Goal: Contribute content

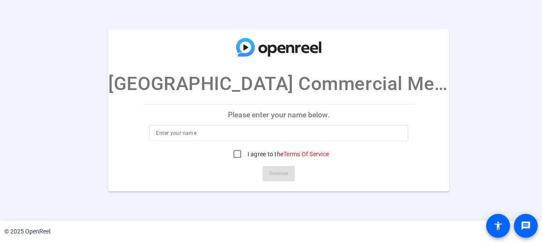
click at [310, 133] on input at bounding box center [279, 133] width 246 height 10
type input "[PERSON_NAME]"
click at [363, 147] on div at bounding box center [278, 145] width 259 height 9
click at [229, 149] on input "I agree to the Terms Of Service" at bounding box center [237, 153] width 17 height 17
checkbox input "true"
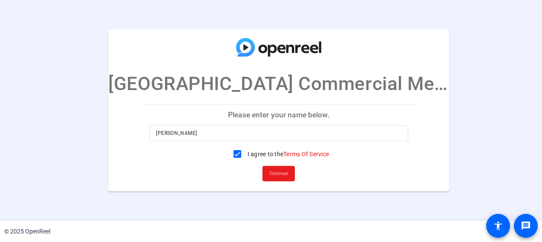
click at [273, 175] on span "Continue" at bounding box center [278, 173] width 19 height 13
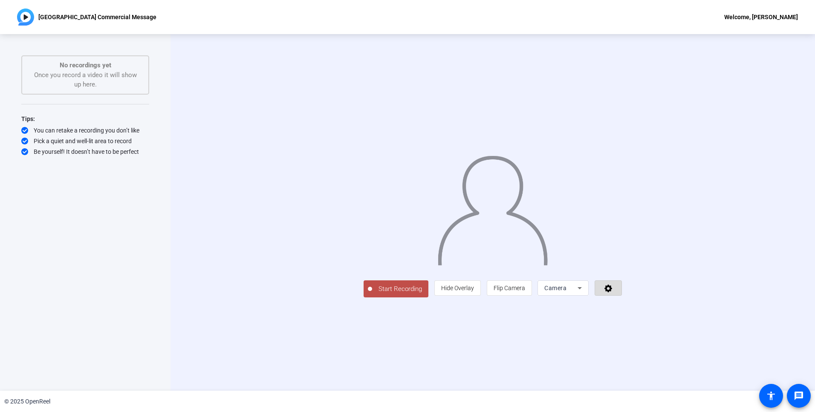
click at [542, 241] on span at bounding box center [608, 288] width 26 height 20
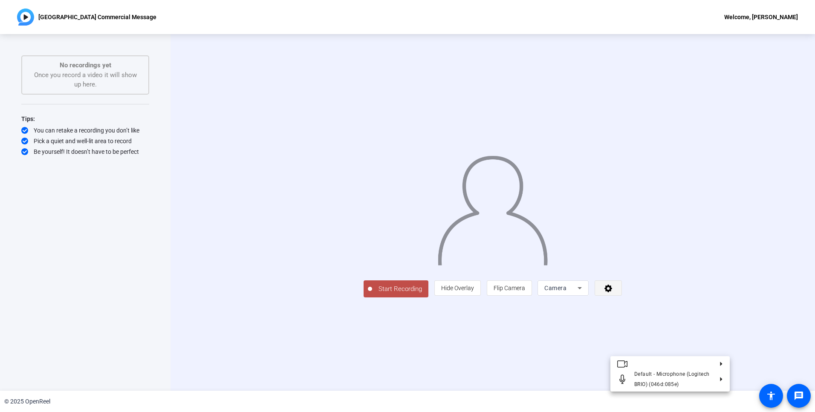
click at [542, 241] on div at bounding box center [407, 206] width 815 height 412
click at [372, 241] on span "Start Recording" at bounding box center [400, 289] width 56 height 10
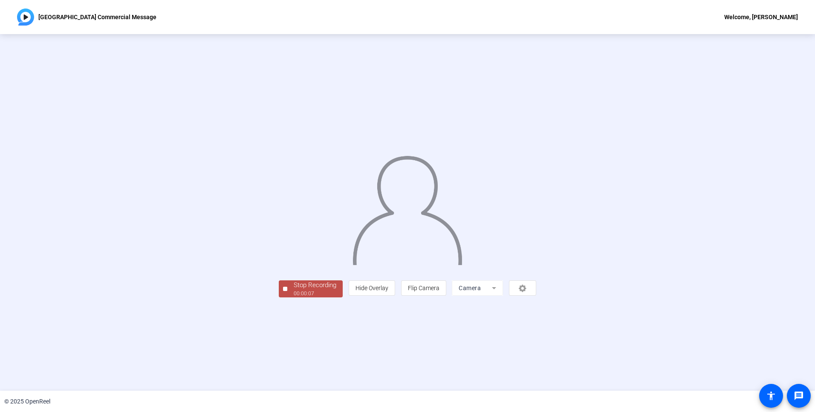
click at [287, 241] on span "Stop Recording 00:00:07" at bounding box center [314, 289] width 55 height 17
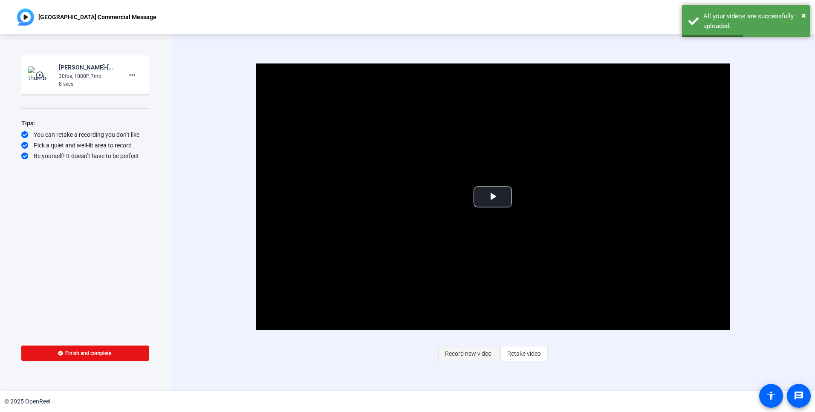
click at [475, 241] on span "Record new video" at bounding box center [468, 354] width 46 height 16
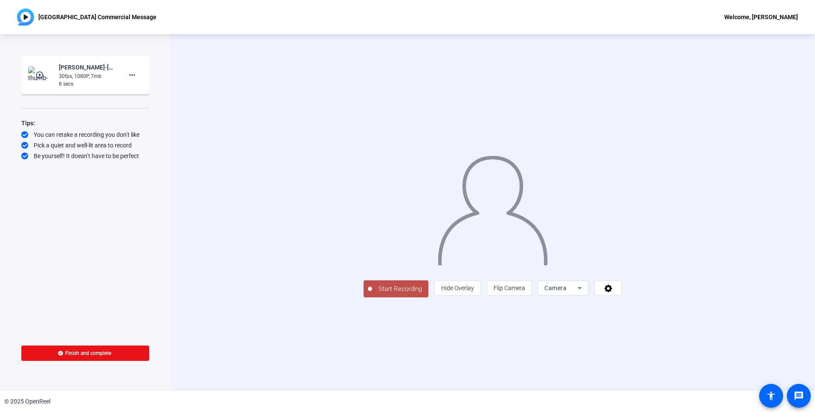
click at [542, 241] on icon at bounding box center [580, 288] width 10 height 10
click at [542, 241] on div at bounding box center [407, 206] width 815 height 412
click at [542, 241] on icon at bounding box center [609, 289] width 8 height 8
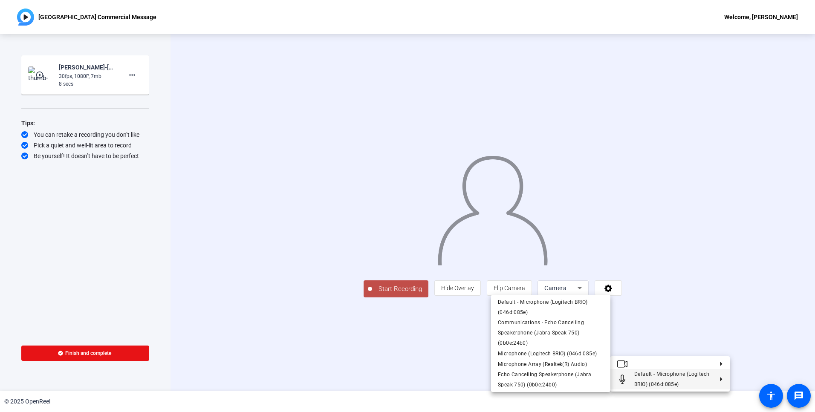
click at [542, 241] on div at bounding box center [407, 206] width 815 height 412
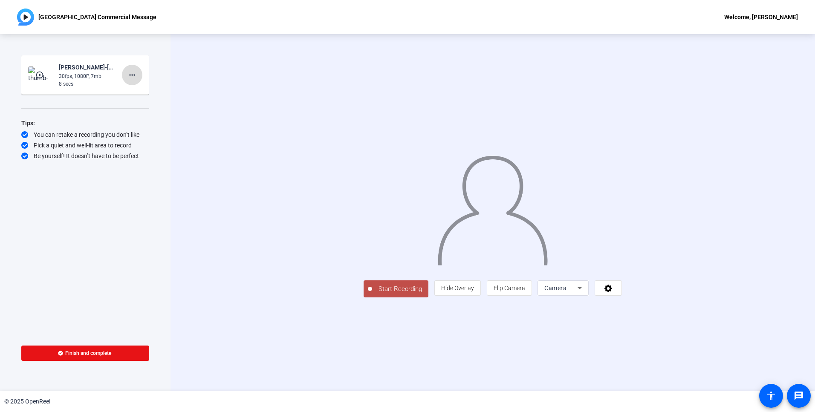
click at [130, 78] on mat-icon "more_horiz" at bounding box center [132, 75] width 10 height 10
click at [140, 91] on span "Delete clip" at bounding box center [146, 93] width 34 height 10
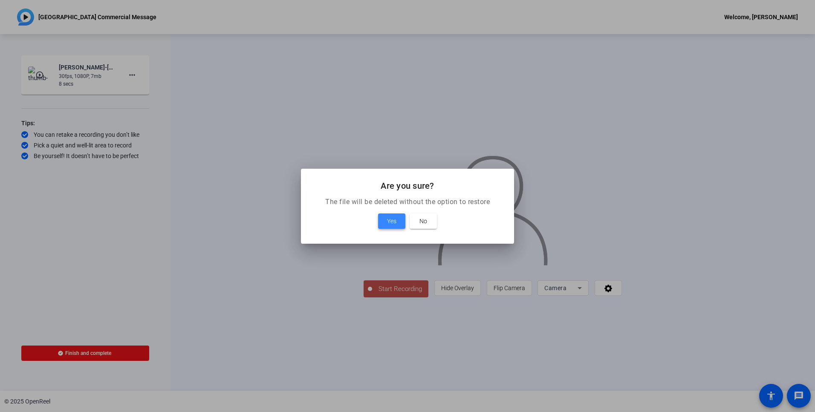
click at [400, 225] on span at bounding box center [391, 221] width 27 height 20
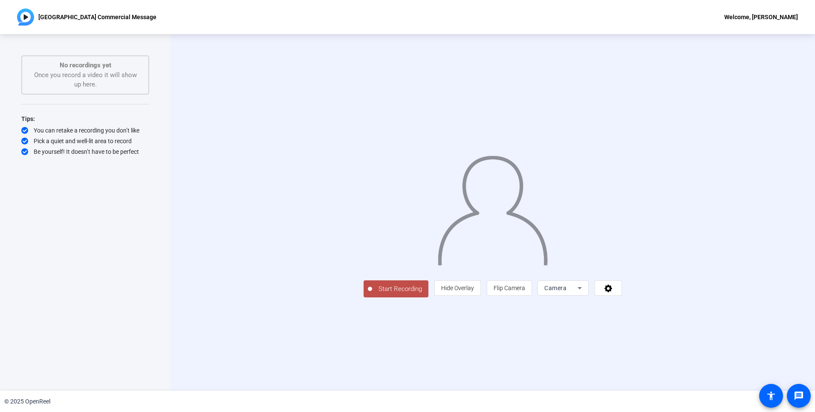
click at [542, 241] on div "Camera" at bounding box center [561, 288] width 33 height 10
click at [542, 241] on div at bounding box center [407, 206] width 815 height 412
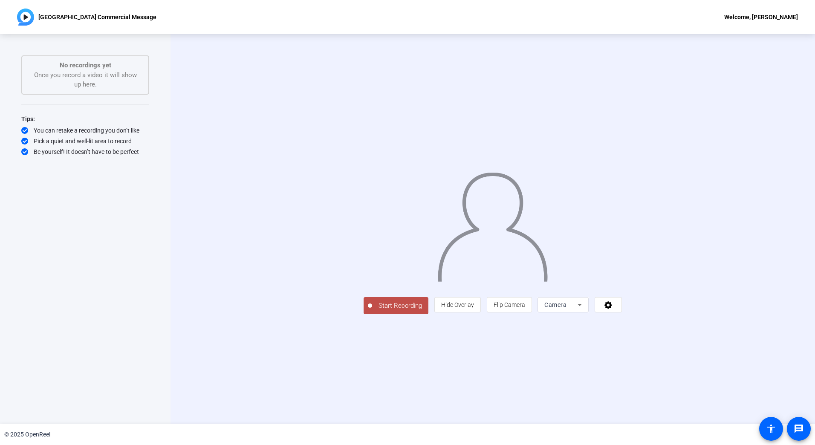
click at [542, 16] on div "Welcome, [PERSON_NAME]" at bounding box center [761, 17] width 74 height 10
click at [542, 79] on div at bounding box center [407, 222] width 815 height 445
click at [57, 14] on p "[GEOGRAPHIC_DATA] Commercial Message" at bounding box center [97, 17] width 118 height 10
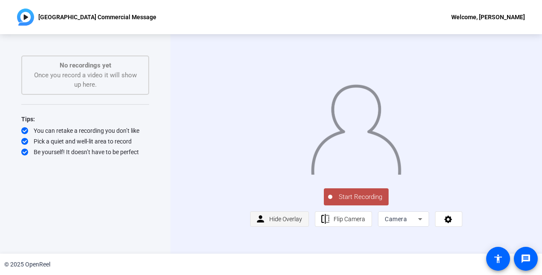
click at [282, 222] on span "Hide Overlay" at bounding box center [285, 218] width 33 height 7
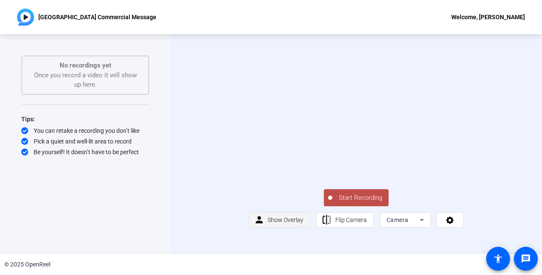
click at [282, 223] on span "Show Overlay" at bounding box center [286, 219] width 36 height 7
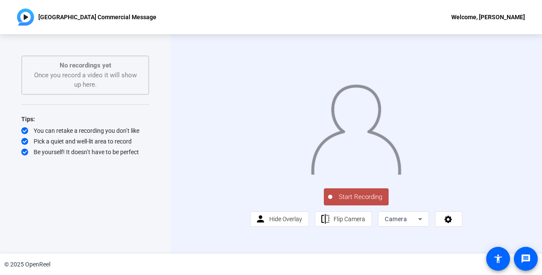
scroll to position [11, 0]
click at [415, 224] on icon at bounding box center [420, 219] width 10 height 10
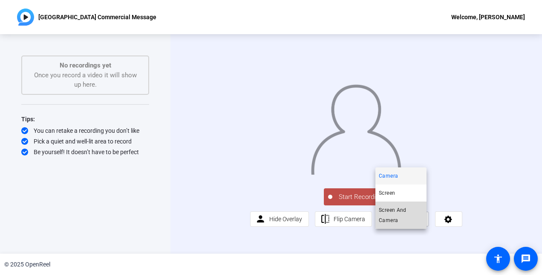
click at [407, 214] on span "Screen And Camera" at bounding box center [401, 215] width 44 height 20
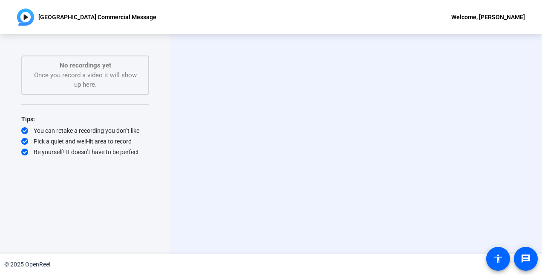
scroll to position [0, 0]
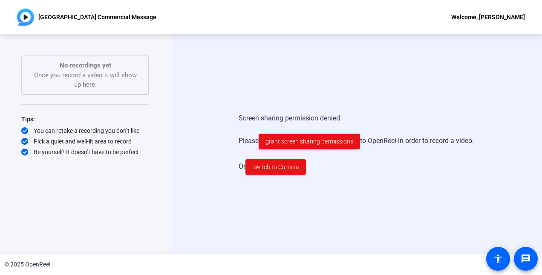
click at [380, 192] on div "Screen sharing permission denied. Please grant screen sharing permissions to Op…" at bounding box center [357, 143] width 372 height 219
click at [362, 200] on div "Screen sharing permission denied. Please grant screen sharing permissions to Op…" at bounding box center [357, 143] width 372 height 219
click at [275, 171] on span "Switch to Camera" at bounding box center [275, 166] width 47 height 9
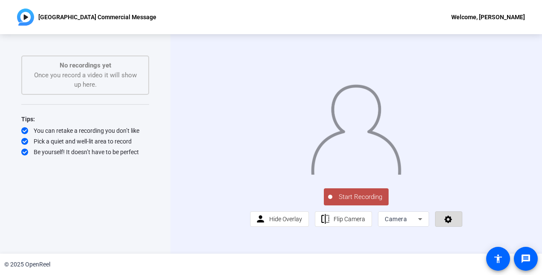
click at [445, 223] on icon at bounding box center [449, 219] width 8 height 8
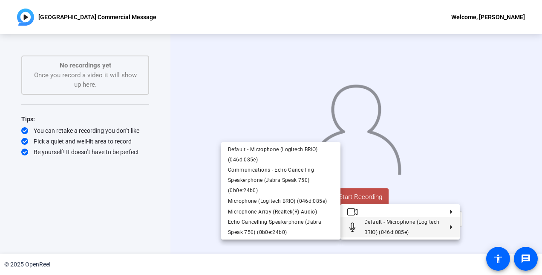
click at [519, 224] on div at bounding box center [271, 137] width 542 height 275
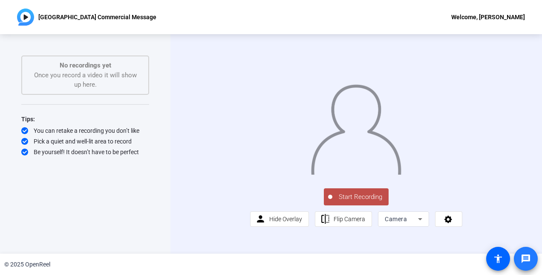
click at [529, 241] on mat-icon "message" at bounding box center [526, 258] width 10 height 10
click at [24, 17] on img at bounding box center [25, 17] width 17 height 17
